Goal: Task Accomplishment & Management: Manage account settings

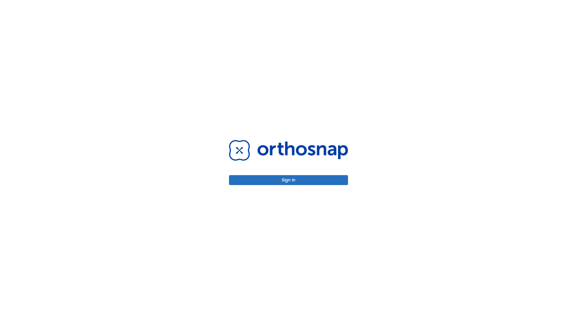
click at [288, 180] on button "Sign in" at bounding box center [288, 180] width 119 height 10
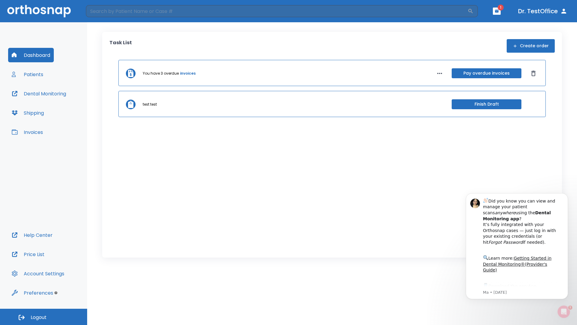
click at [44, 316] on span "Logout" at bounding box center [39, 317] width 16 height 7
